Goal: Information Seeking & Learning: Check status

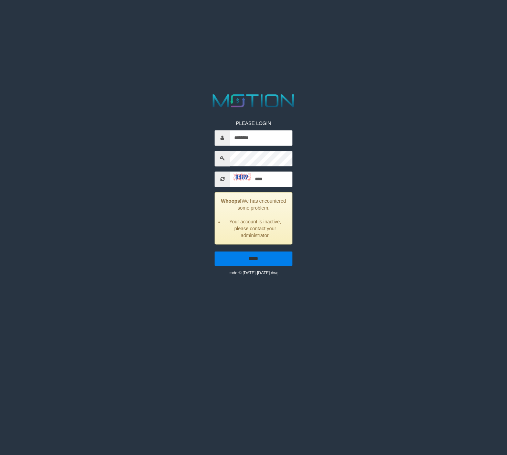
type input "****"
click at [264, 257] on input "*****" at bounding box center [252, 258] width 77 height 14
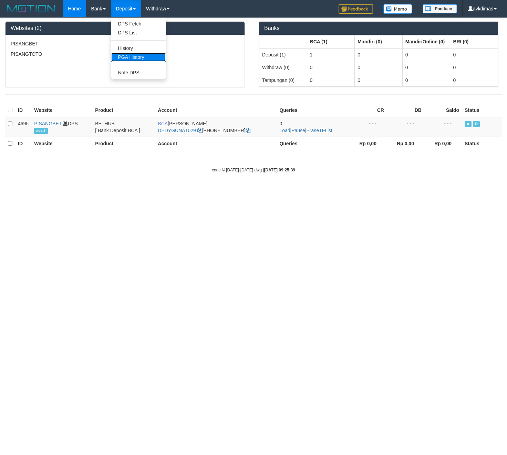
click at [128, 54] on link "PGA History" at bounding box center [138, 57] width 54 height 9
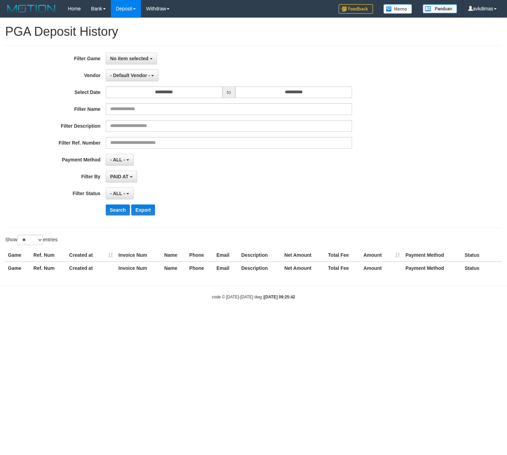
select select
select select "**"
click at [127, 57] on span "No item selected" at bounding box center [129, 59] width 38 height 6
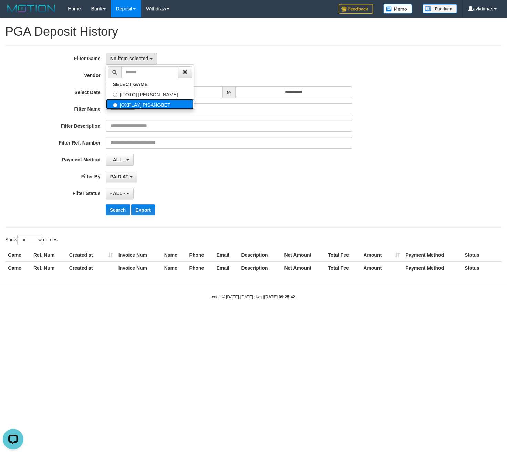
click at [143, 102] on label "[OXPLAY] PISANGBET" at bounding box center [149, 104] width 87 height 10
select select "***"
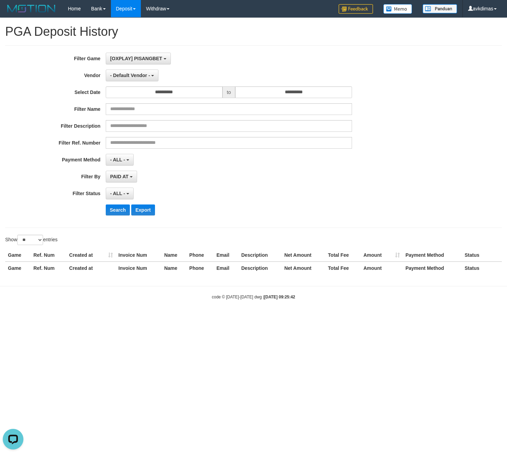
scroll to position [12, 0]
click at [136, 94] on input "**********" at bounding box center [164, 92] width 117 height 12
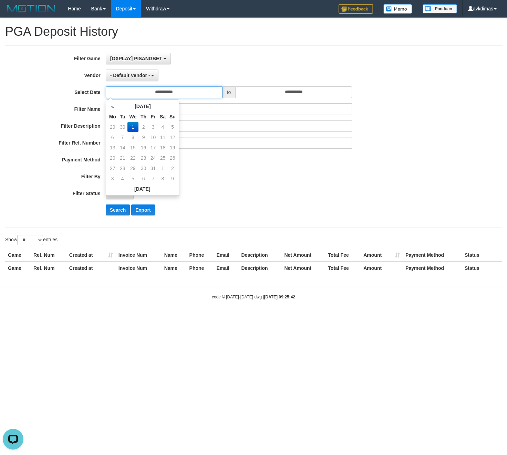
click at [136, 94] on input "**********" at bounding box center [164, 92] width 117 height 12
drag, startPoint x: 352, startPoint y: 214, endPoint x: 298, endPoint y: 207, distance: 54.8
click at [350, 214] on div "Search Export" at bounding box center [264, 209] width 317 height 11
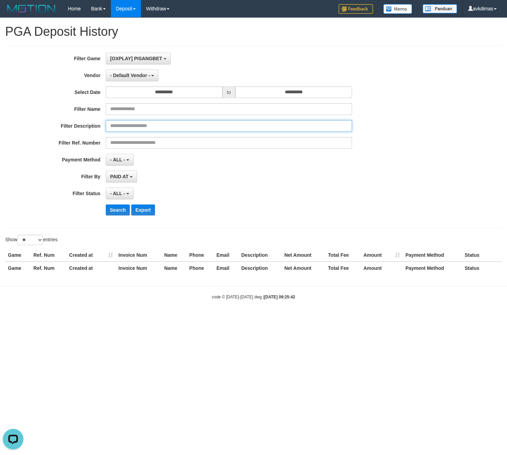
click at [139, 130] on input "text" at bounding box center [229, 126] width 246 height 12
paste input "**********"
type input "**********"
click at [120, 177] on span "PAID AT" at bounding box center [119, 177] width 18 height 6
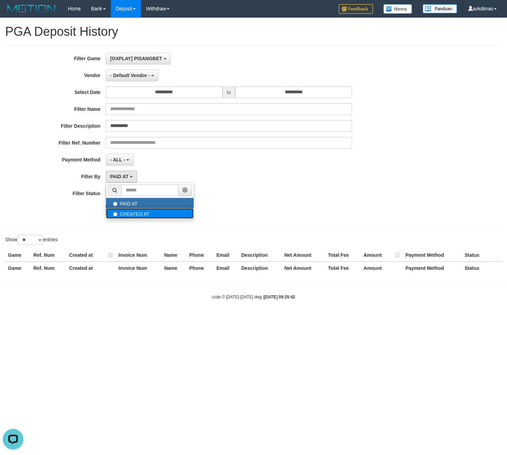
click at [130, 215] on label "CREATED AT" at bounding box center [149, 213] width 87 height 10
select select "*"
click at [116, 211] on button "Search" at bounding box center [118, 209] width 24 height 11
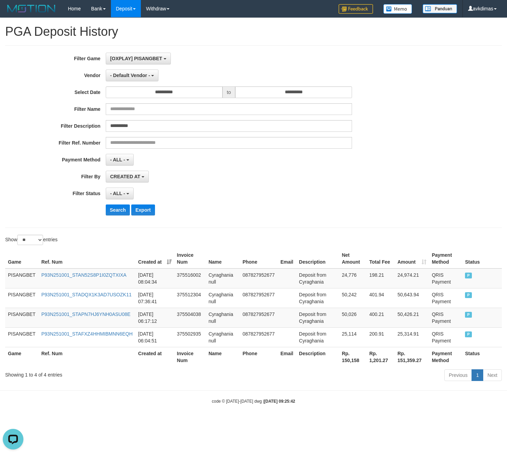
click at [403, 240] on div "Show ** ** ** *** entries" at bounding box center [253, 241] width 507 height 12
click at [138, 73] on span "- Default Vendor -" at bounding box center [130, 76] width 40 height 6
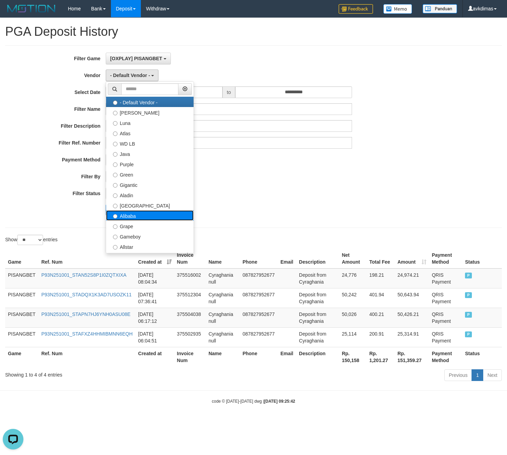
click at [145, 216] on label "Alibaba" at bounding box center [149, 215] width 87 height 10
select select "**********"
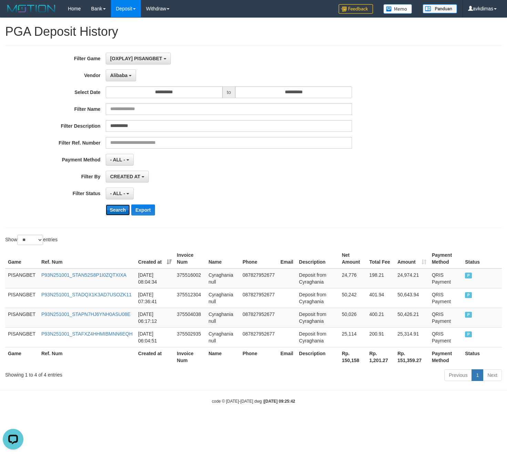
click at [116, 214] on button "Search" at bounding box center [118, 209] width 24 height 11
drag, startPoint x: 39, startPoint y: 279, endPoint x: 130, endPoint y: 281, distance: 90.5
click at [130, 286] on td "P93N251001_ST4YXVNWPC1K16INSYK" at bounding box center [86, 278] width 95 height 20
copy link "P93N251001_ST4YXVNWPC1K16INSYK"
drag, startPoint x: 58, startPoint y: 284, endPoint x: 54, endPoint y: 288, distance: 5.4
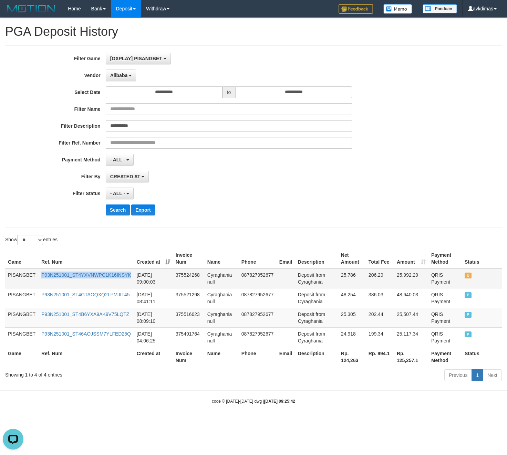
click at [58, 285] on td "P93N251001_ST4YXVNWPC1K16INSYK" at bounding box center [86, 278] width 95 height 20
drag, startPoint x: 38, startPoint y: 277, endPoint x: 132, endPoint y: 280, distance: 95.0
click at [132, 280] on tr "PISANGBET P93N251001_ST4YXVNWPC1K16INSYK [DATE] 09:00:03 375524268 Cyraghania n…" at bounding box center [253, 278] width 496 height 20
copy tr "P93N251001_ST4YXVNWPC1K16INSYK"
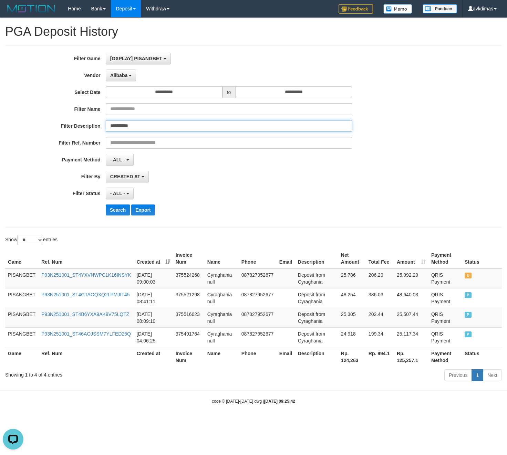
click at [125, 128] on input "**********" at bounding box center [229, 126] width 246 height 12
paste input "text"
type input "**********"
click at [117, 209] on button "Search" at bounding box center [118, 209] width 24 height 11
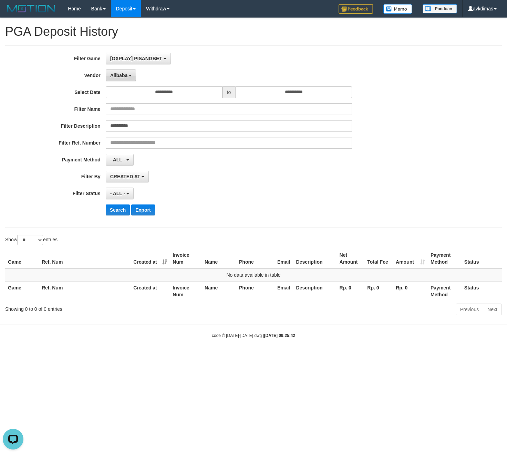
click at [119, 76] on span "Alibaba" at bounding box center [119, 76] width 18 height 6
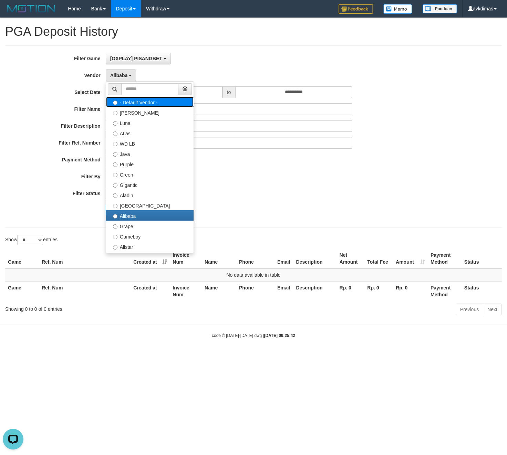
click at [141, 105] on label "- Default Vendor -" at bounding box center [149, 102] width 87 height 10
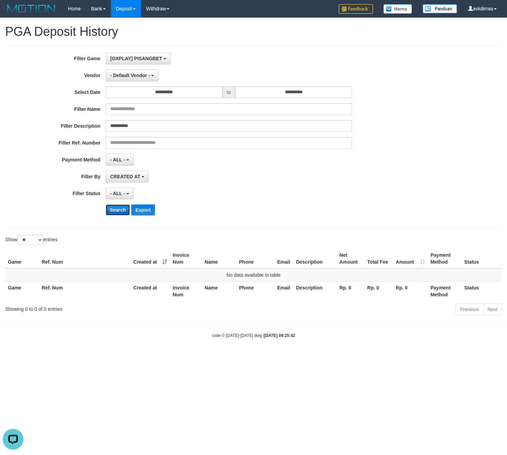
click at [117, 207] on button "Search" at bounding box center [118, 209] width 24 height 11
click at [116, 211] on button "Search" at bounding box center [118, 209] width 24 height 11
click at [135, 76] on span "- Default Vendor -" at bounding box center [130, 76] width 40 height 6
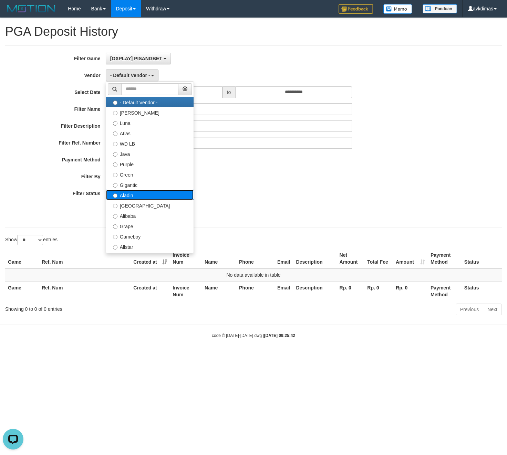
click at [147, 195] on label "Aladin" at bounding box center [149, 195] width 87 height 10
select select "**********"
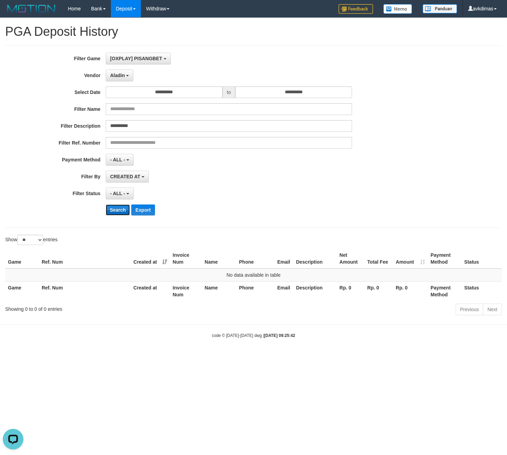
click at [123, 214] on button "Search" at bounding box center [118, 209] width 24 height 11
click at [114, 71] on button "Aladin" at bounding box center [120, 76] width 28 height 12
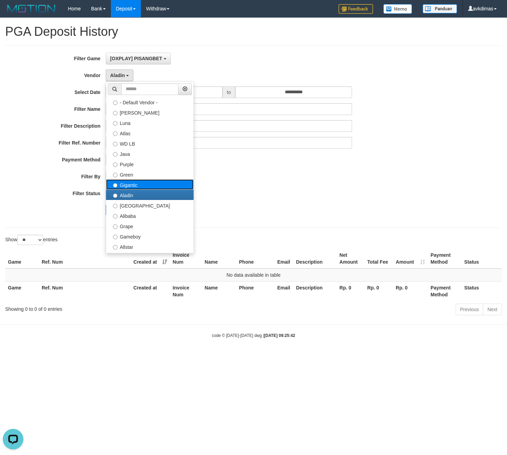
click at [140, 184] on label "Gigantic" at bounding box center [149, 184] width 87 height 10
select select "**********"
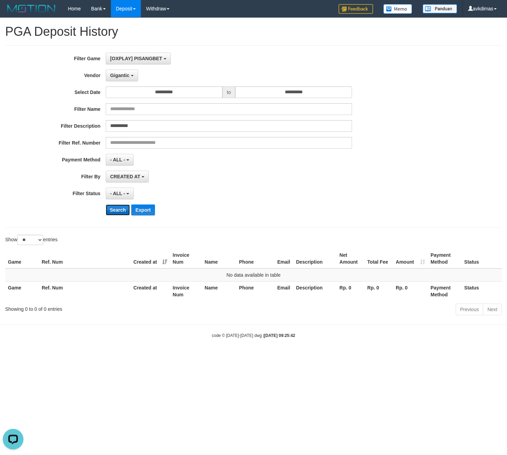
click at [114, 213] on button "Search" at bounding box center [118, 209] width 24 height 11
click at [127, 73] on span "Gigantic" at bounding box center [119, 76] width 19 height 6
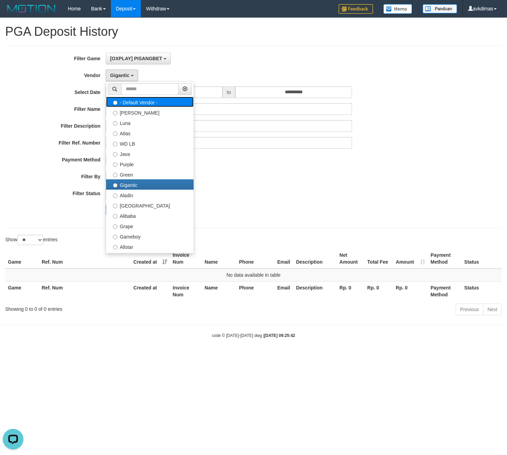
click at [142, 105] on label "- Default Vendor -" at bounding box center [149, 102] width 87 height 10
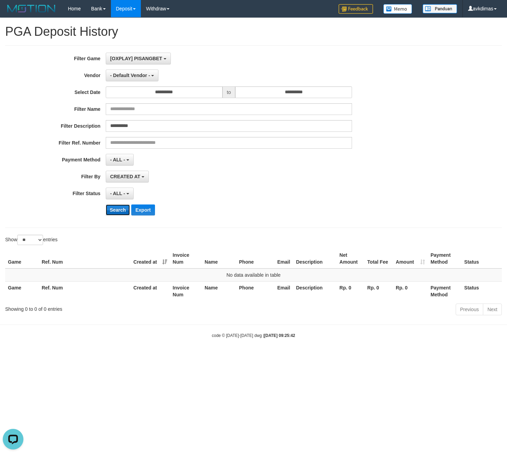
click at [118, 213] on button "Search" at bounding box center [118, 209] width 24 height 11
click at [127, 73] on span "- Default Vendor -" at bounding box center [130, 76] width 40 height 6
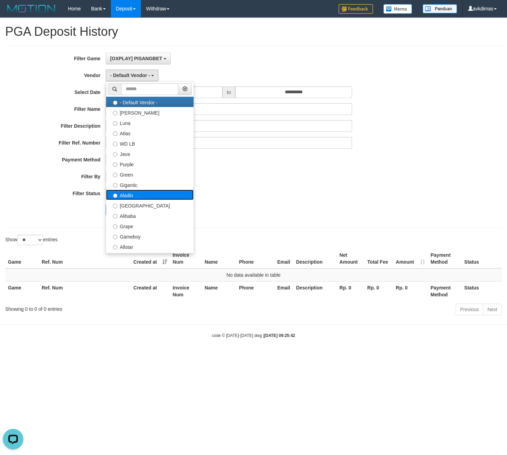
click at [137, 198] on label "Aladin" at bounding box center [149, 195] width 87 height 10
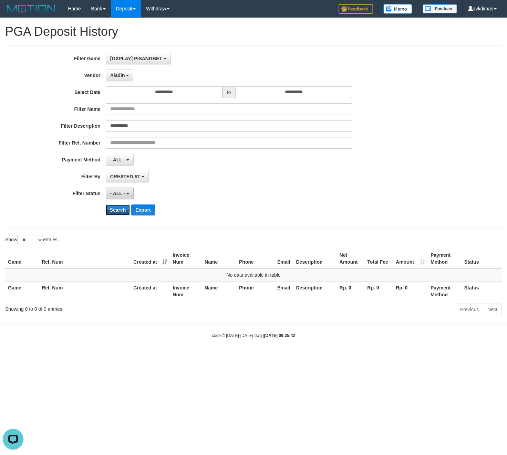
drag, startPoint x: 120, startPoint y: 211, endPoint x: 123, endPoint y: 197, distance: 14.4
click at [120, 212] on button "Search" at bounding box center [118, 209] width 24 height 11
click at [121, 78] on button "Aladin" at bounding box center [120, 76] width 28 height 12
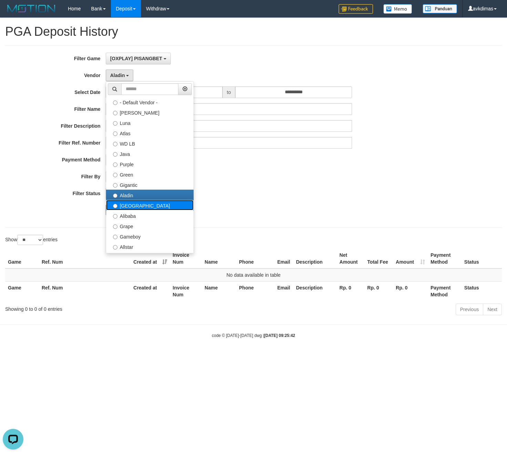
click at [138, 208] on label "[GEOGRAPHIC_DATA]" at bounding box center [149, 205] width 87 height 10
select select "**********"
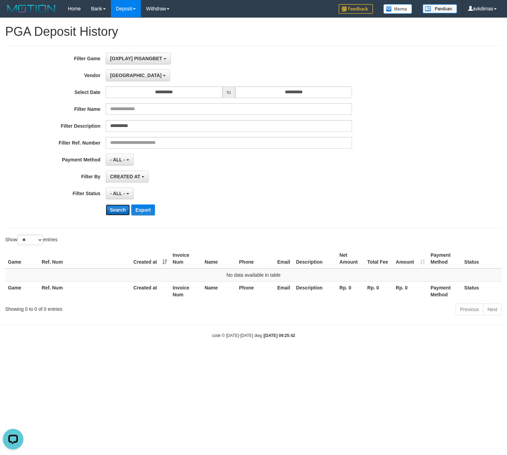
click at [124, 210] on button "Search" at bounding box center [118, 209] width 24 height 11
click at [119, 79] on button "[GEOGRAPHIC_DATA]" at bounding box center [138, 76] width 64 height 12
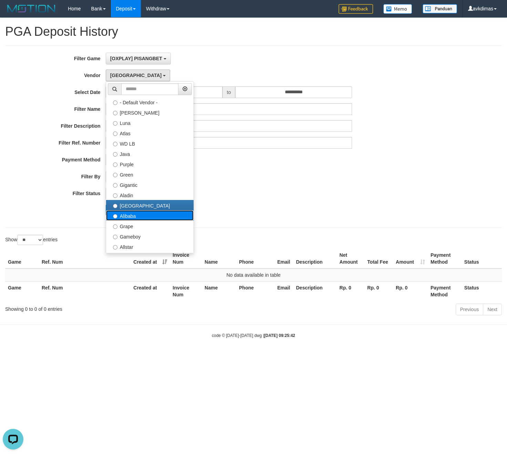
click at [131, 220] on label "Alibaba" at bounding box center [149, 215] width 87 height 10
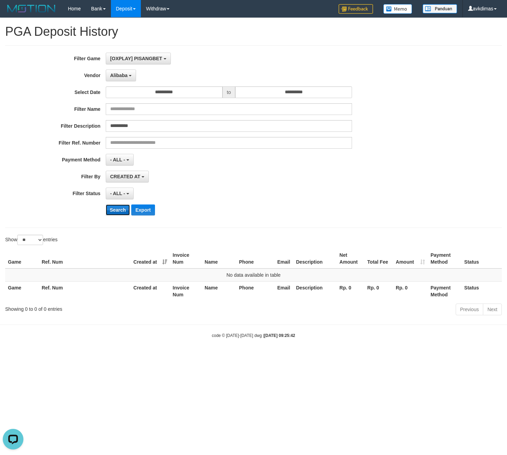
click at [119, 211] on button "Search" at bounding box center [118, 209] width 24 height 11
click at [121, 74] on span "Alibaba" at bounding box center [119, 76] width 18 height 6
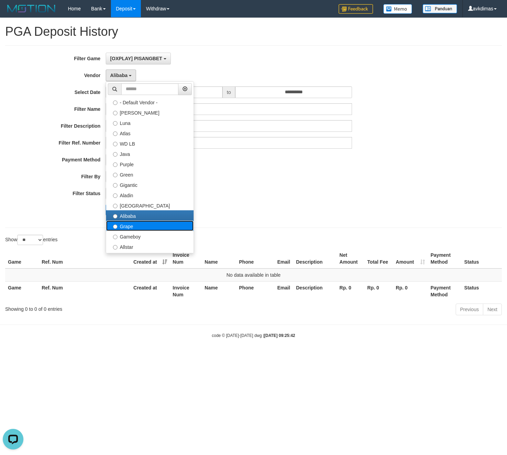
click at [123, 226] on label "Grape" at bounding box center [149, 226] width 87 height 10
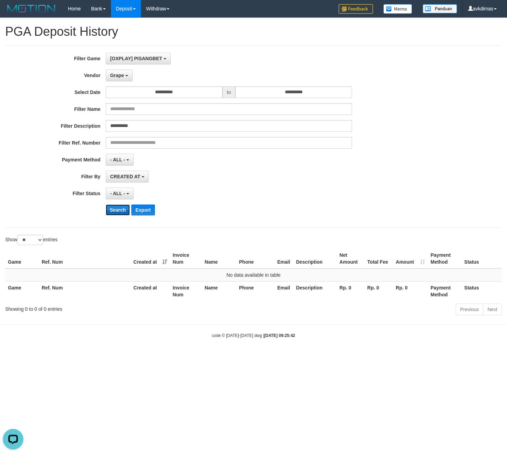
click at [117, 209] on button "Search" at bounding box center [118, 209] width 24 height 11
click at [120, 75] on span "Grape" at bounding box center [117, 76] width 14 height 6
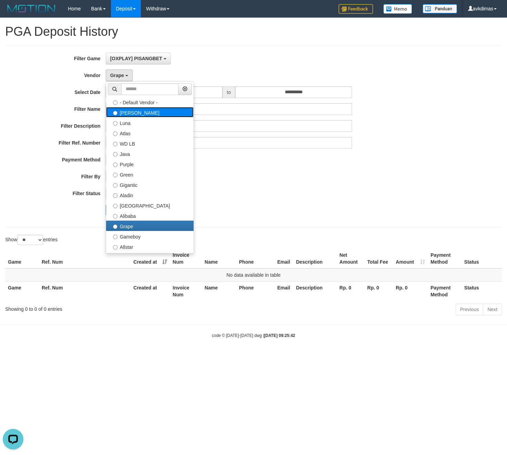
click at [137, 114] on label "[PERSON_NAME]" at bounding box center [149, 112] width 87 height 10
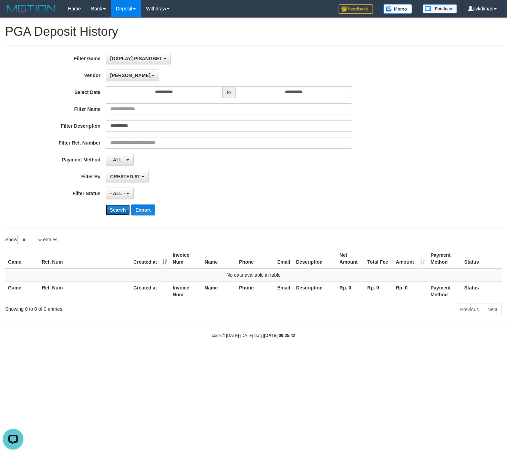
click at [118, 211] on button "Search" at bounding box center [118, 209] width 24 height 11
click at [113, 77] on span "[PERSON_NAME]" at bounding box center [130, 76] width 40 height 6
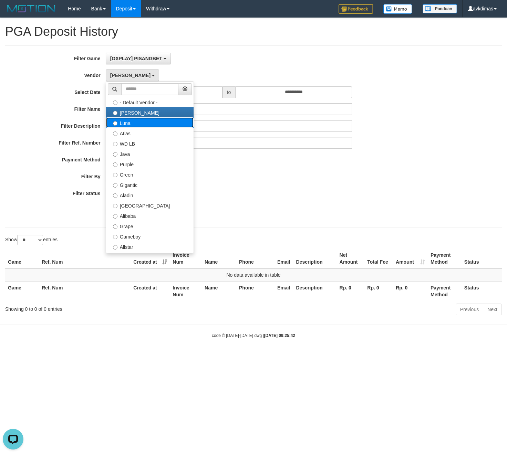
click at [130, 124] on label "Luna" at bounding box center [149, 122] width 87 height 10
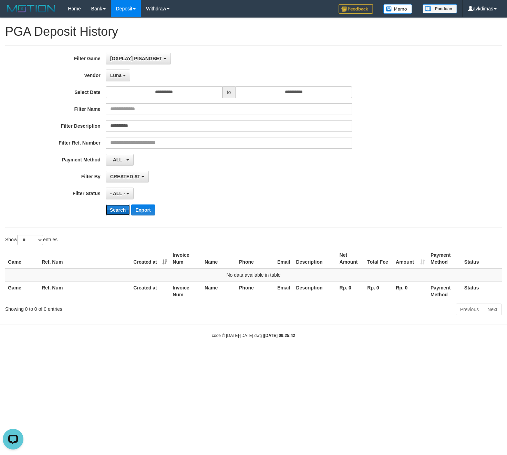
click at [120, 209] on button "Search" at bounding box center [118, 209] width 24 height 11
click at [117, 73] on span "Luna" at bounding box center [115, 76] width 11 height 6
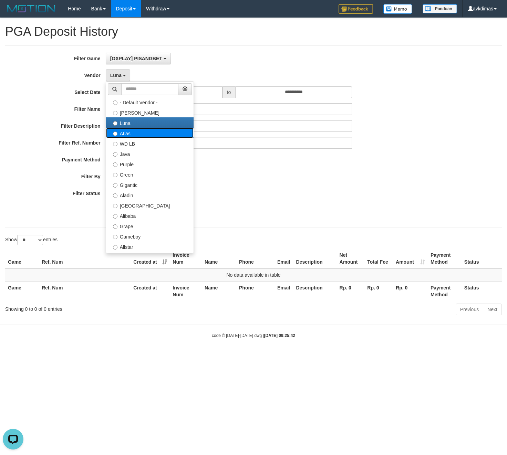
click at [129, 135] on label "Atlas" at bounding box center [149, 133] width 87 height 10
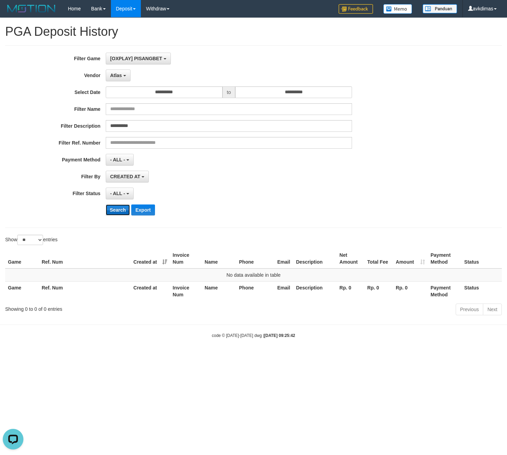
click at [120, 211] on button "Search" at bounding box center [118, 209] width 24 height 11
click at [121, 80] on button "Atlas" at bounding box center [118, 76] width 25 height 12
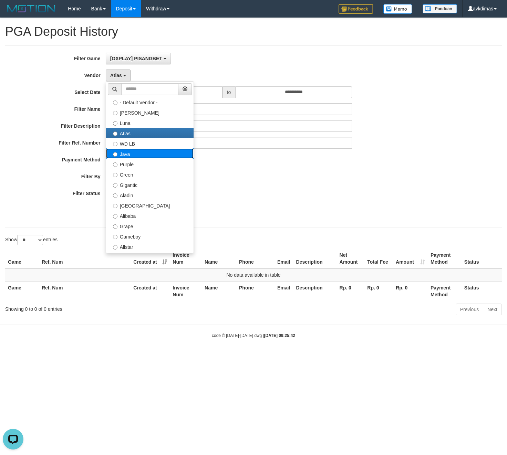
click at [129, 155] on label "Java" at bounding box center [149, 153] width 87 height 10
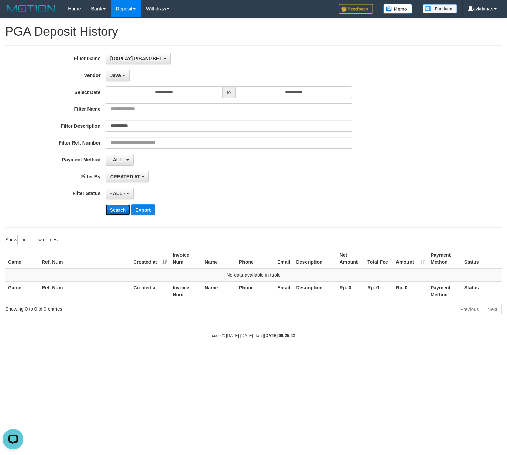
click at [121, 211] on button "Search" at bounding box center [118, 209] width 24 height 11
click at [119, 79] on button "Java" at bounding box center [118, 76] width 24 height 12
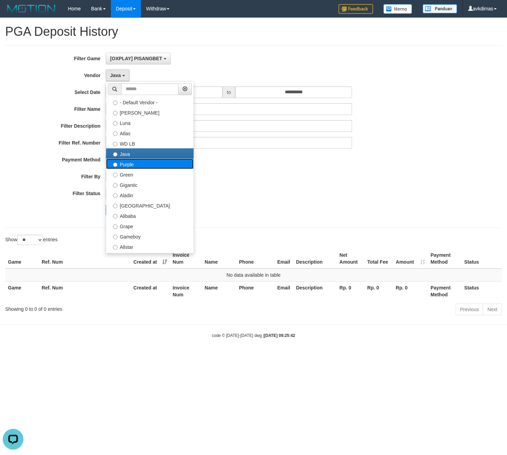
click at [134, 163] on label "Purple" at bounding box center [149, 164] width 87 height 10
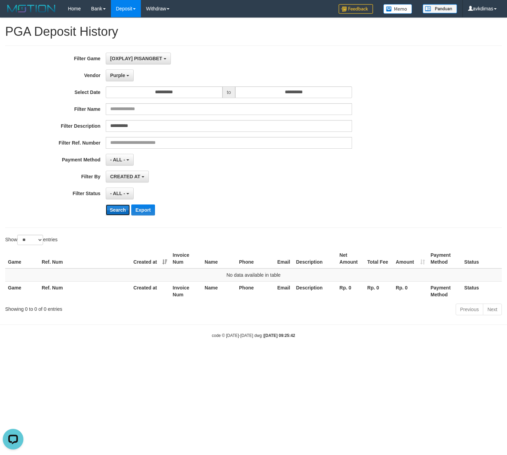
click at [117, 209] on button "Search" at bounding box center [118, 209] width 24 height 11
click at [116, 74] on span "Purple" at bounding box center [117, 76] width 15 height 6
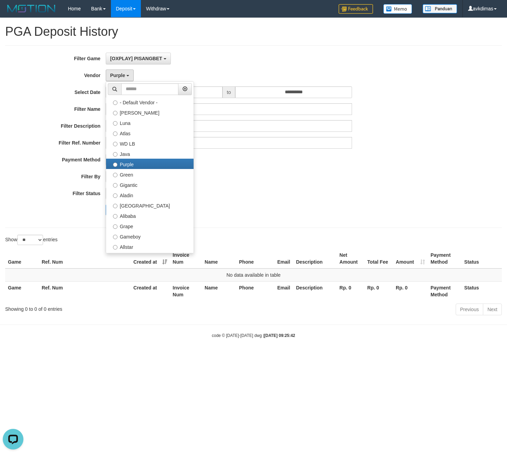
click at [277, 67] on div "**********" at bounding box center [211, 137] width 422 height 168
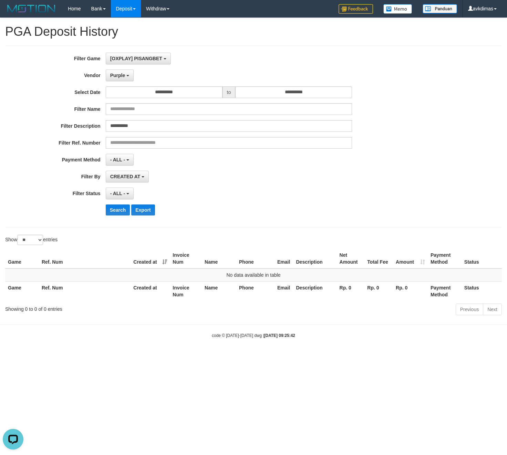
click at [187, 178] on div "CREATED AT PAID AT CREATED AT" at bounding box center [229, 177] width 246 height 12
click at [120, 77] on span "Purple" at bounding box center [117, 76] width 15 height 6
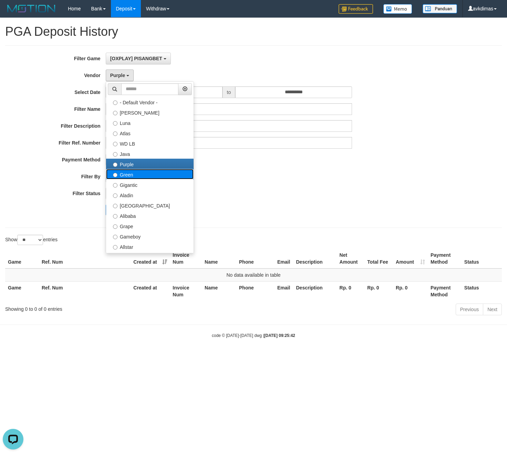
click at [138, 178] on label "Green" at bounding box center [149, 174] width 87 height 10
select select "**********"
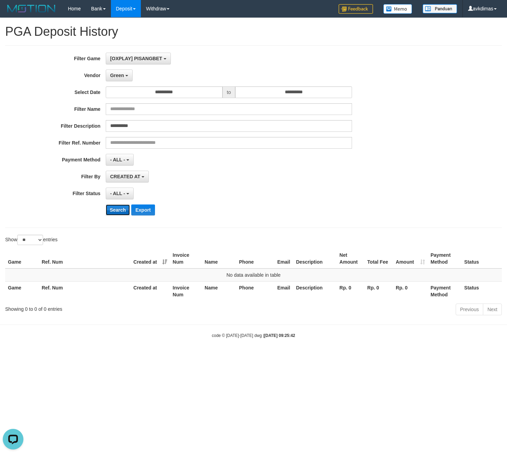
click at [116, 214] on button "Search" at bounding box center [118, 209] width 24 height 11
click at [119, 79] on button "Green" at bounding box center [119, 76] width 27 height 12
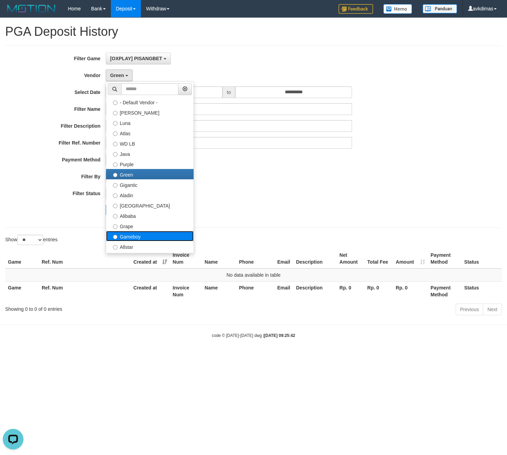
click at [139, 235] on label "Gameboy" at bounding box center [149, 236] width 87 height 10
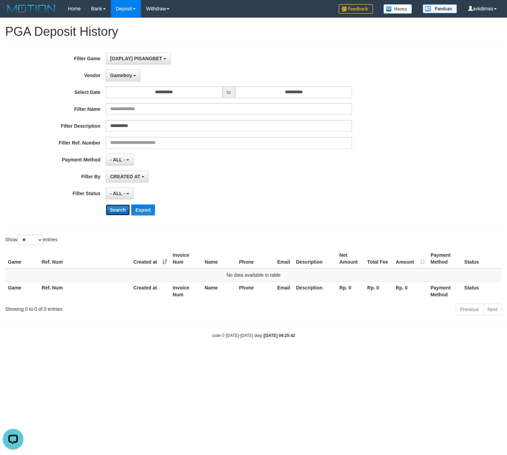
click at [110, 208] on button "Search" at bounding box center [118, 209] width 24 height 11
click at [129, 77] on span "Gameboy" at bounding box center [121, 76] width 22 height 6
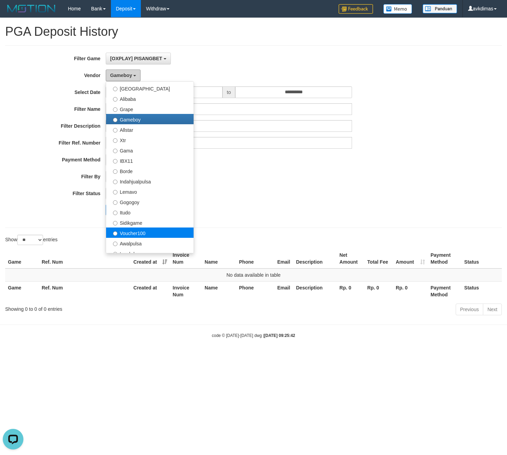
scroll to position [138, 0]
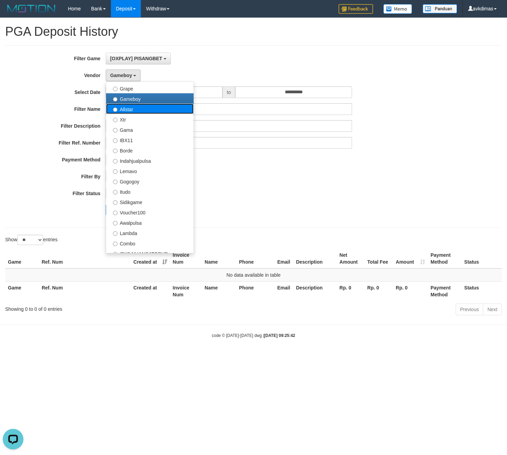
click at [134, 110] on label "Allstar" at bounding box center [149, 109] width 87 height 10
select select "**********"
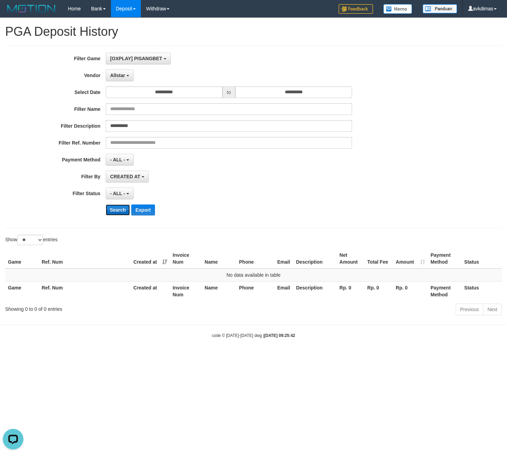
click at [119, 213] on button "Search" at bounding box center [118, 209] width 24 height 11
click at [119, 77] on span "Allstar" at bounding box center [117, 76] width 15 height 6
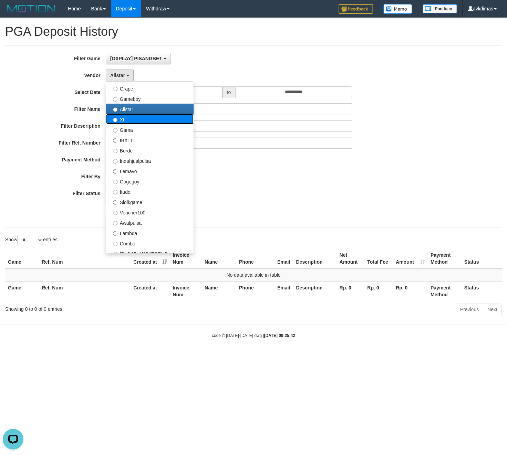
click at [134, 124] on label "Xtr" at bounding box center [149, 119] width 87 height 10
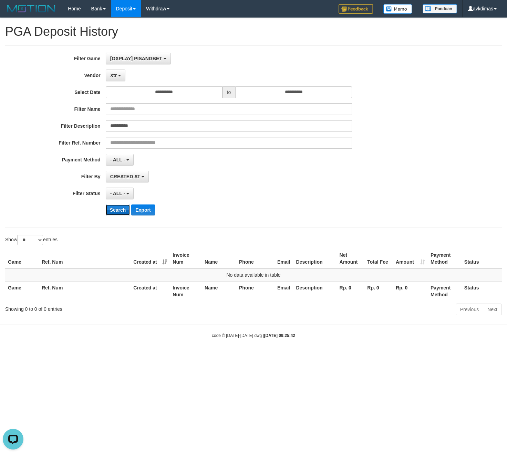
click at [116, 209] on button "Search" at bounding box center [118, 209] width 24 height 11
click at [117, 78] on button "Xtr" at bounding box center [116, 76] width 20 height 12
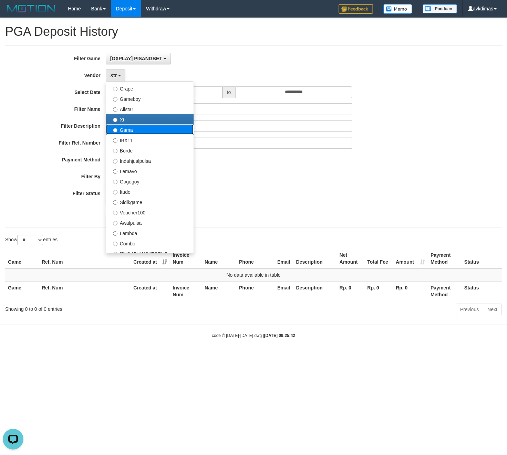
click at [137, 129] on label "Gama" at bounding box center [149, 129] width 87 height 10
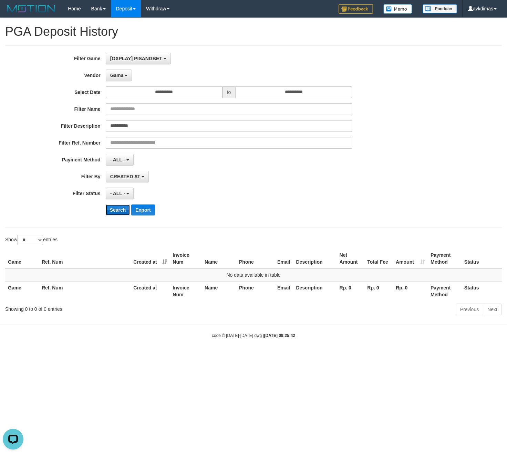
click at [121, 211] on button "Search" at bounding box center [118, 209] width 24 height 11
click at [115, 80] on button "Gama" at bounding box center [119, 76] width 26 height 12
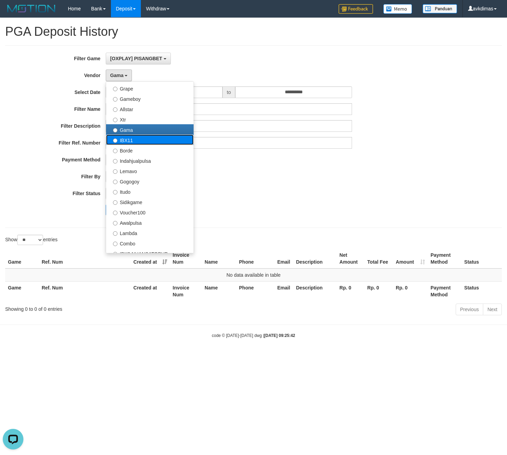
click at [140, 141] on label "IBX11" at bounding box center [149, 140] width 87 height 10
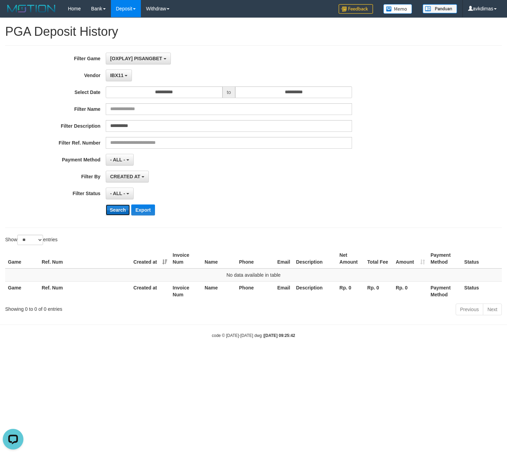
click at [125, 214] on button "Search" at bounding box center [118, 209] width 24 height 11
click at [118, 75] on span "IBX11" at bounding box center [116, 76] width 13 height 6
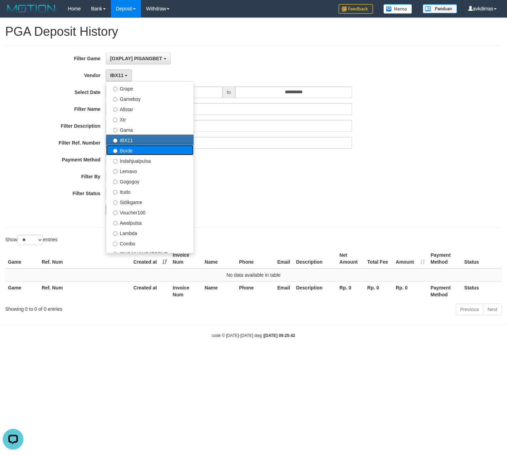
click at [146, 154] on label "Borde" at bounding box center [149, 150] width 87 height 10
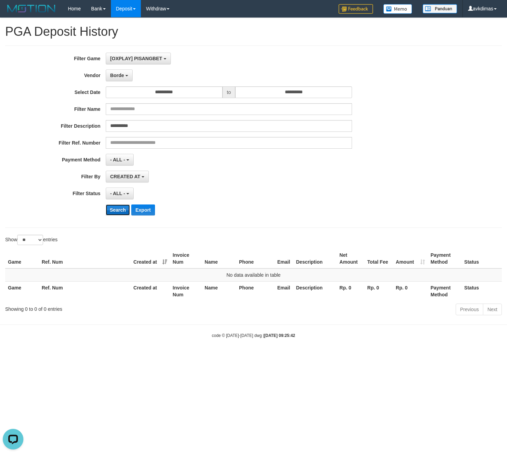
click at [116, 210] on button "Search" at bounding box center [118, 209] width 24 height 11
click at [119, 78] on span "Borde" at bounding box center [117, 76] width 14 height 6
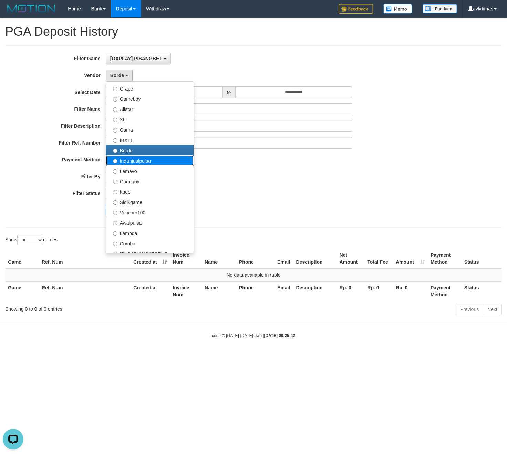
click at [134, 164] on label "Indahjualpulsa" at bounding box center [149, 160] width 87 height 10
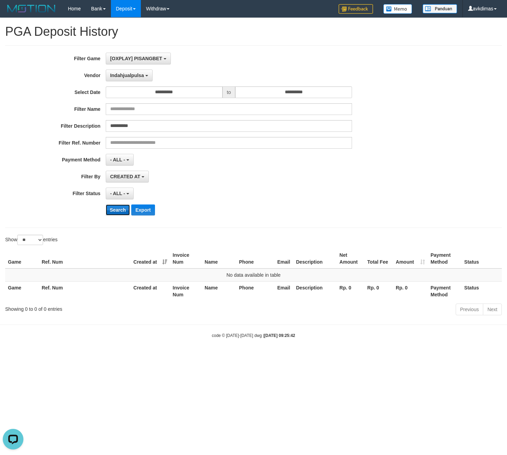
click at [118, 210] on button "Search" at bounding box center [118, 209] width 24 height 11
click at [124, 80] on button "Indahjualpulsa" at bounding box center [129, 76] width 47 height 12
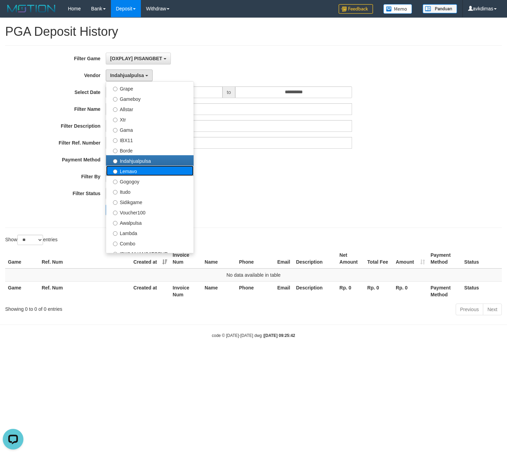
click at [128, 171] on label "Lemavo" at bounding box center [149, 171] width 87 height 10
select select "**********"
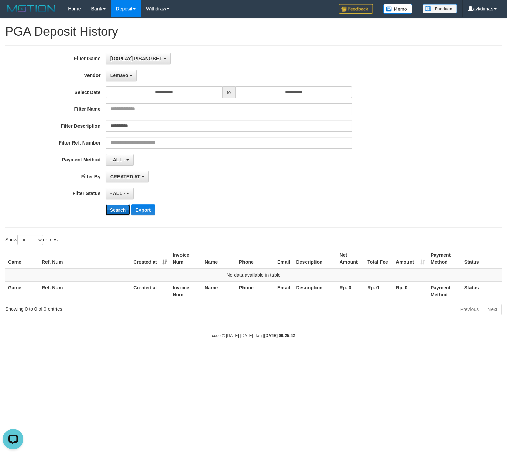
click at [123, 213] on button "Search" at bounding box center [118, 209] width 24 height 11
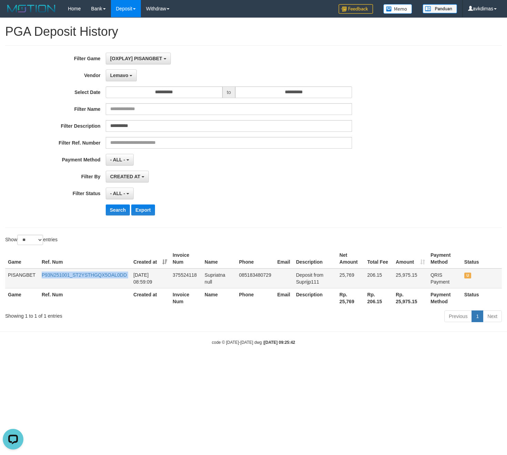
drag, startPoint x: 39, startPoint y: 277, endPoint x: 132, endPoint y: 277, distance: 92.9
click at [132, 277] on tr "PISANGBET P93N251001_ST2YSTHGQX5OAL0DD [DATE] 08:59:09 375524118 Supriatna null…" at bounding box center [253, 278] width 496 height 20
copy link "P93N251001_ST2YSTHGQX5OAL0DD"
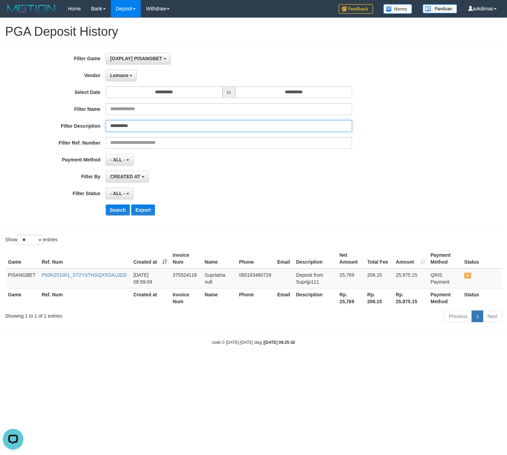
click at [117, 126] on input "**********" at bounding box center [229, 126] width 246 height 12
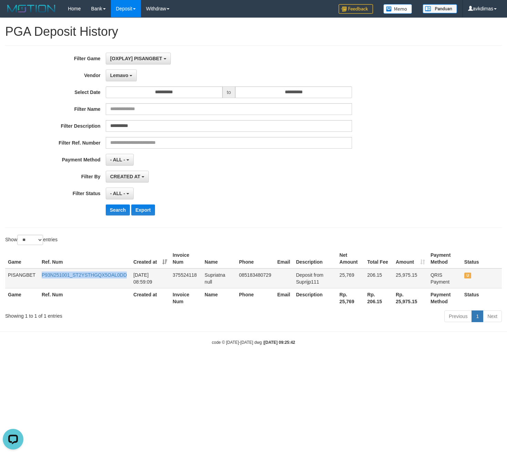
drag, startPoint x: 40, startPoint y: 277, endPoint x: 127, endPoint y: 281, distance: 86.8
click at [127, 281] on td "P93N251001_ST2YSTHGQX5OAL0DD" at bounding box center [85, 278] width 92 height 20
copy link "P93N251001_ST2YSTHGQX5OAL0DD"
